Goal: Task Accomplishment & Management: Manage account settings

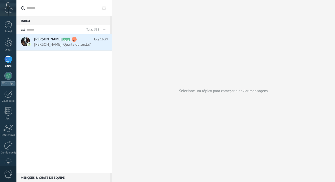
click at [8, 60] on div at bounding box center [8, 59] width 8 height 7
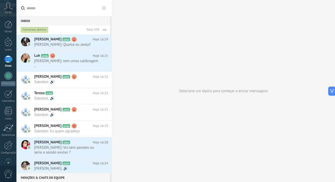
click at [39, 8] on input "text" at bounding box center [67, 8] width 81 height 16
type input "*"
click at [8, 45] on div at bounding box center [9, 41] width 8 height 9
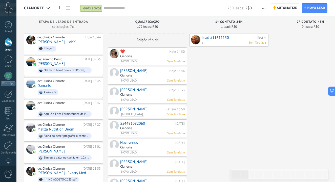
click at [131, 53] on link "❤️" at bounding box center [144, 52] width 48 height 4
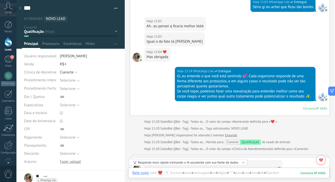
scroll to position [212, 0]
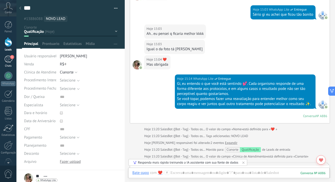
click at [8, 62] on div "1" at bounding box center [8, 59] width 8 height 7
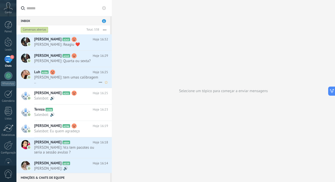
click at [63, 76] on span "[PERSON_NAME]: tem umas calibragem .." at bounding box center [66, 80] width 64 height 10
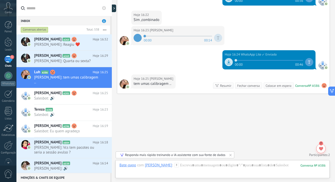
scroll to position [860, 0]
